Goal: Information Seeking & Learning: Learn about a topic

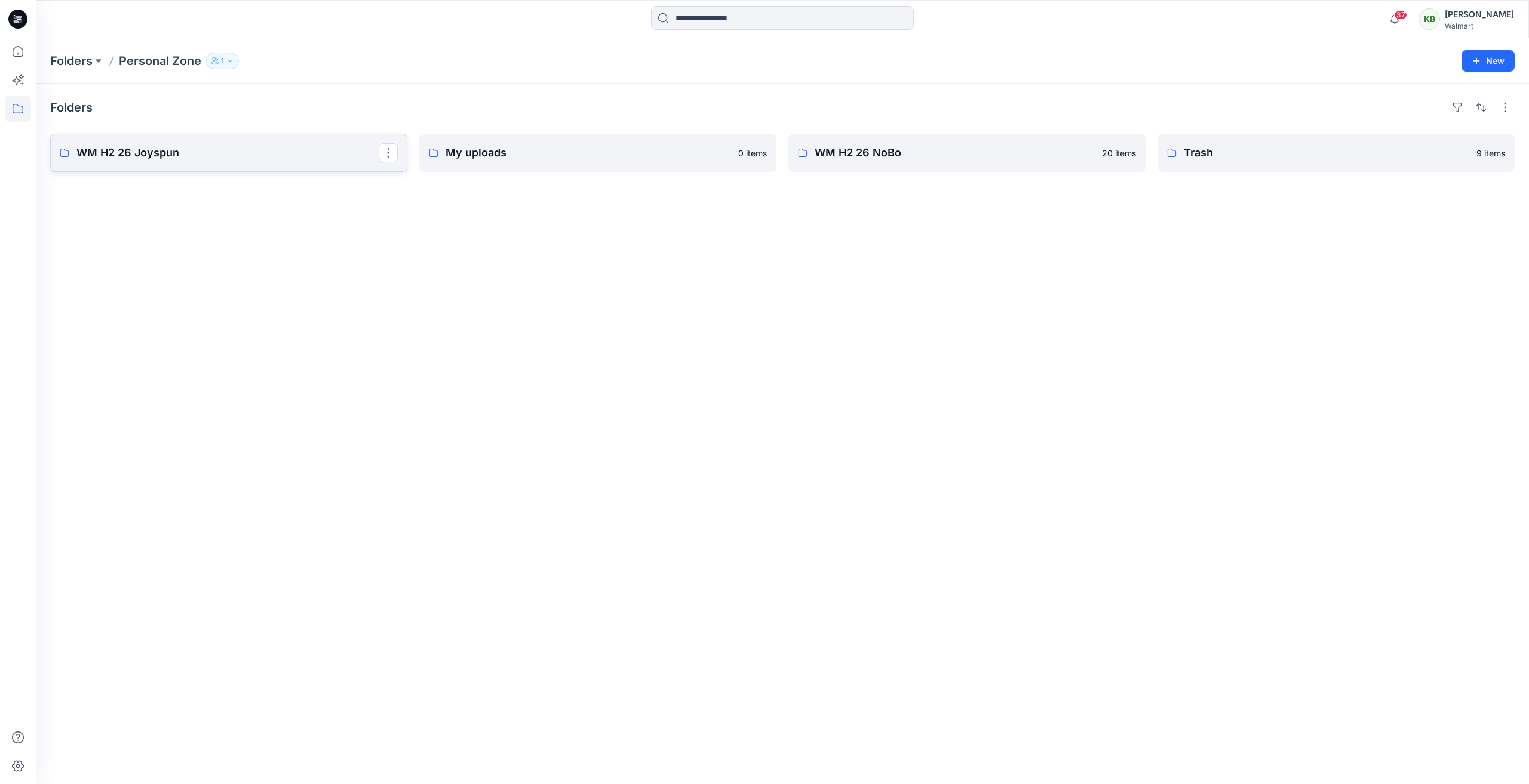
click at [284, 154] on p "WM H2 26 Joyspun" at bounding box center [227, 152] width 302 height 17
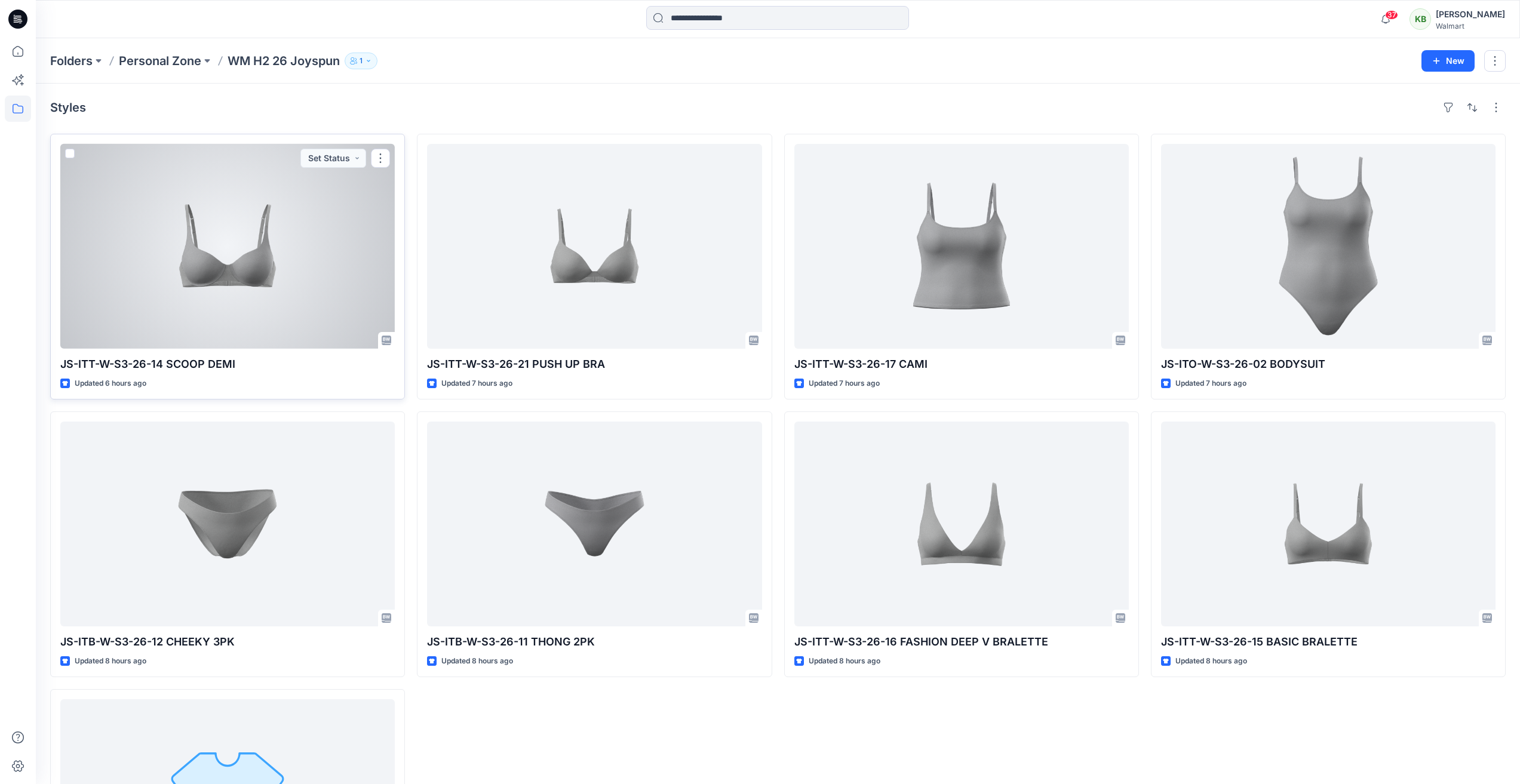
click at [296, 246] on div at bounding box center [228, 245] width 335 height 205
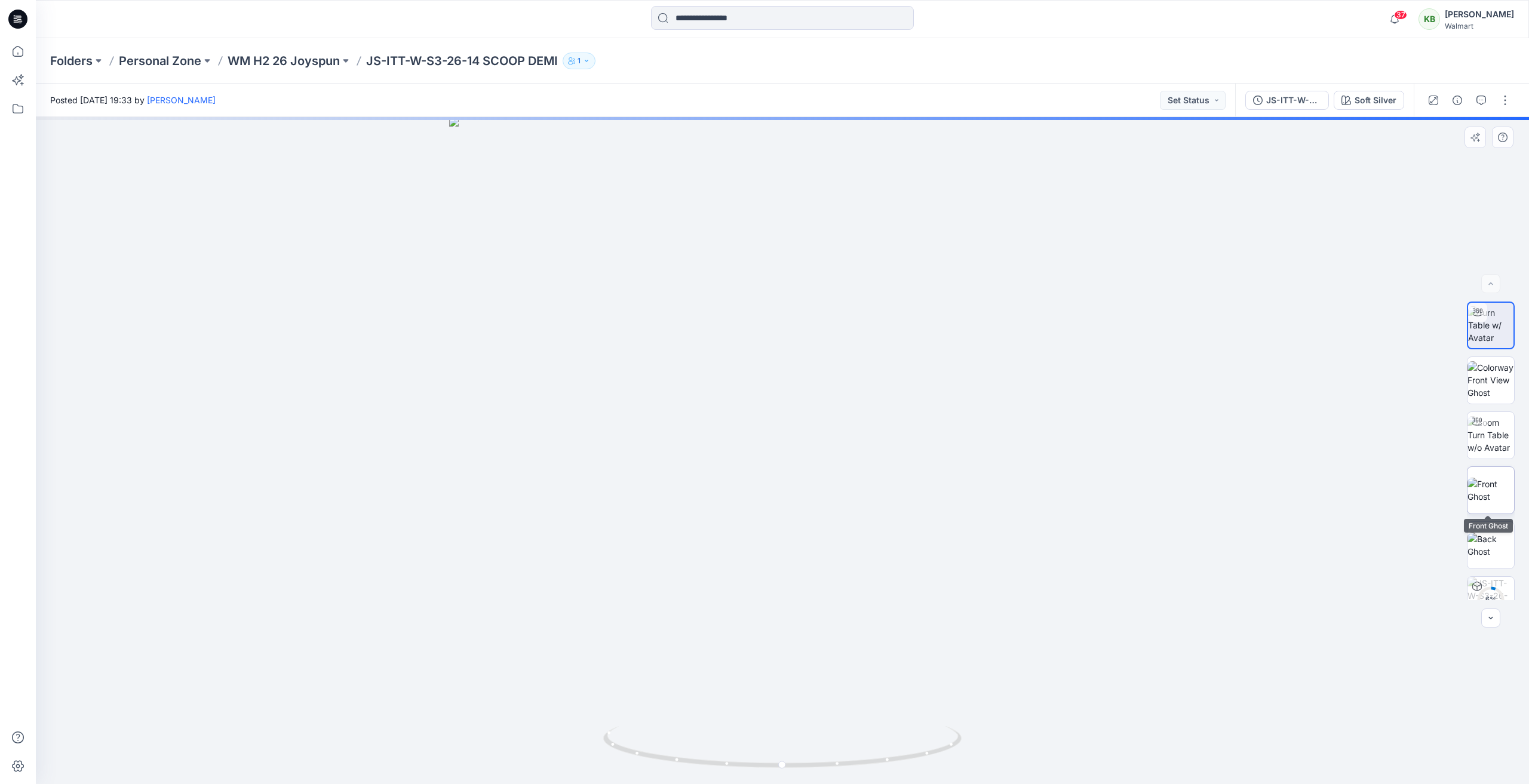
click at [1491, 503] on img at bounding box center [1490, 490] width 47 height 25
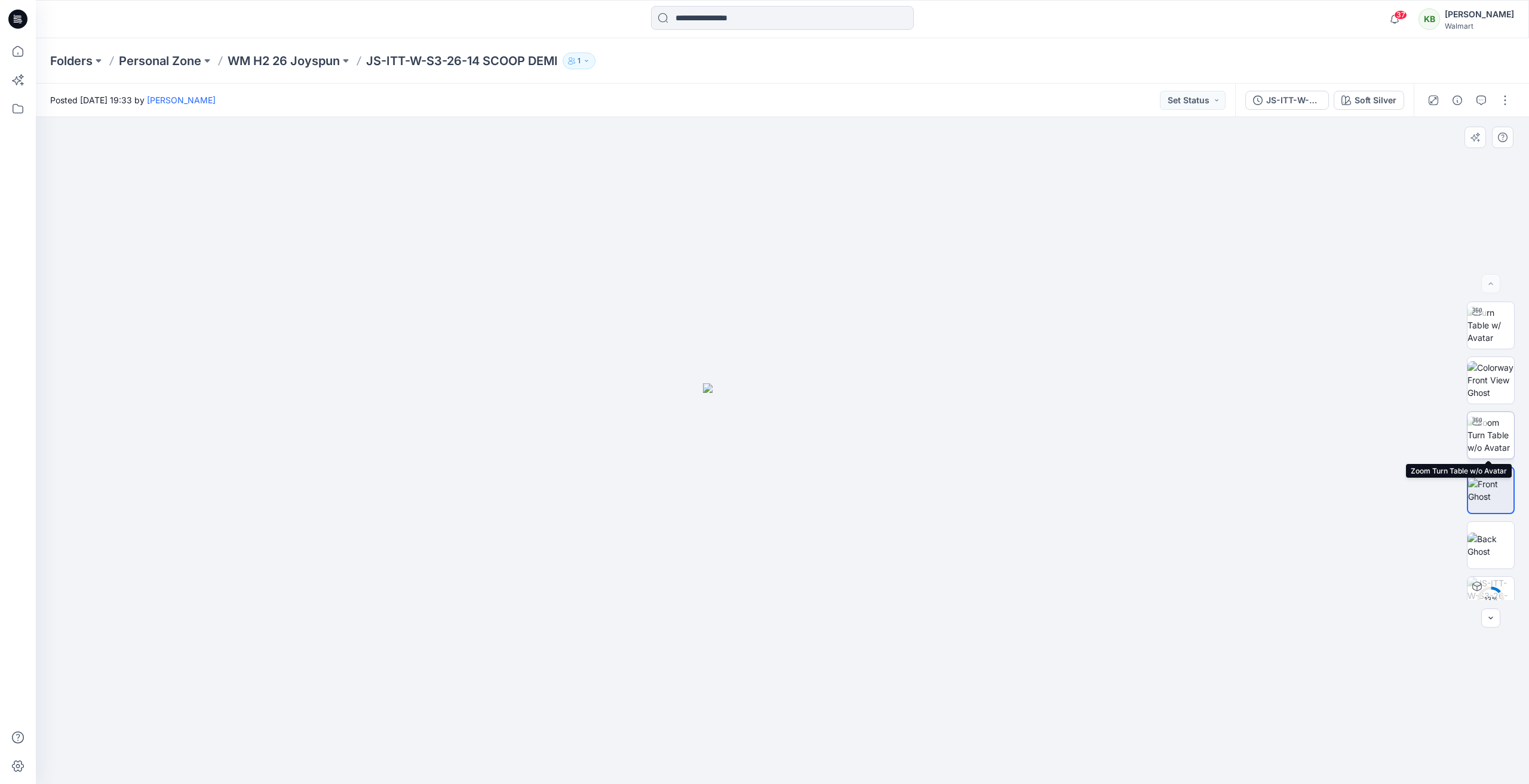
click at [1486, 441] on img at bounding box center [1490, 435] width 47 height 38
drag, startPoint x: 911, startPoint y: 735, endPoint x: 881, endPoint y: 745, distance: 31.6
click at [881, 745] on icon at bounding box center [783, 747] width 361 height 45
drag, startPoint x: 661, startPoint y: 725, endPoint x: 645, endPoint y: 714, distance: 19.4
click at [645, 714] on img at bounding box center [834, 165] width 1829 height 1237
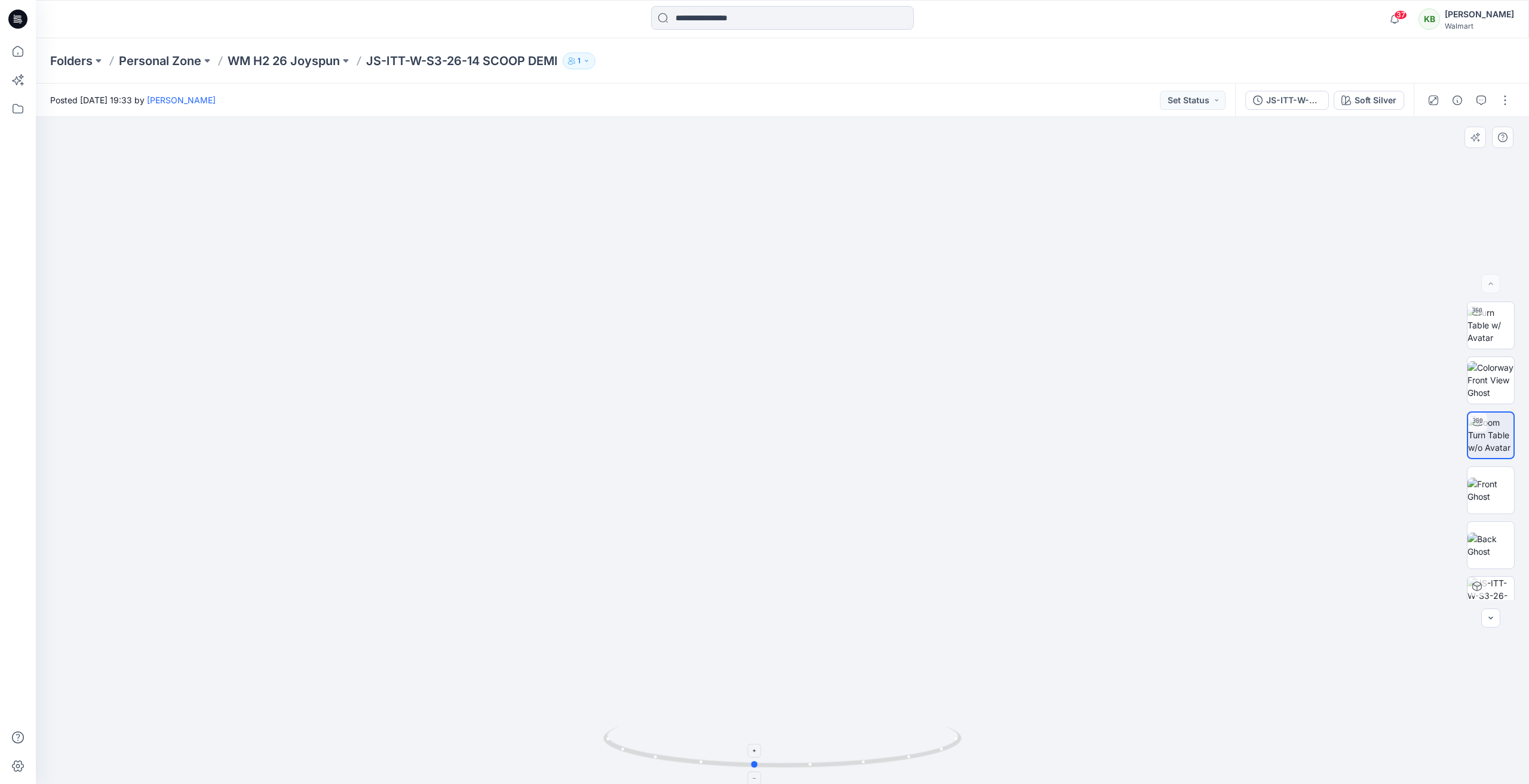
click at [864, 756] on icon at bounding box center [783, 747] width 361 height 45
drag, startPoint x: 836, startPoint y: 759, endPoint x: 889, endPoint y: 804, distance: 69.5
click at [889, 783] on html "37 Notifications Your style WMFA26-INT-06 RUFFLE THONG 2PK 003-NN-00085 #2 is r…" at bounding box center [764, 392] width 1529 height 784
